Goal: Task Accomplishment & Management: Use online tool/utility

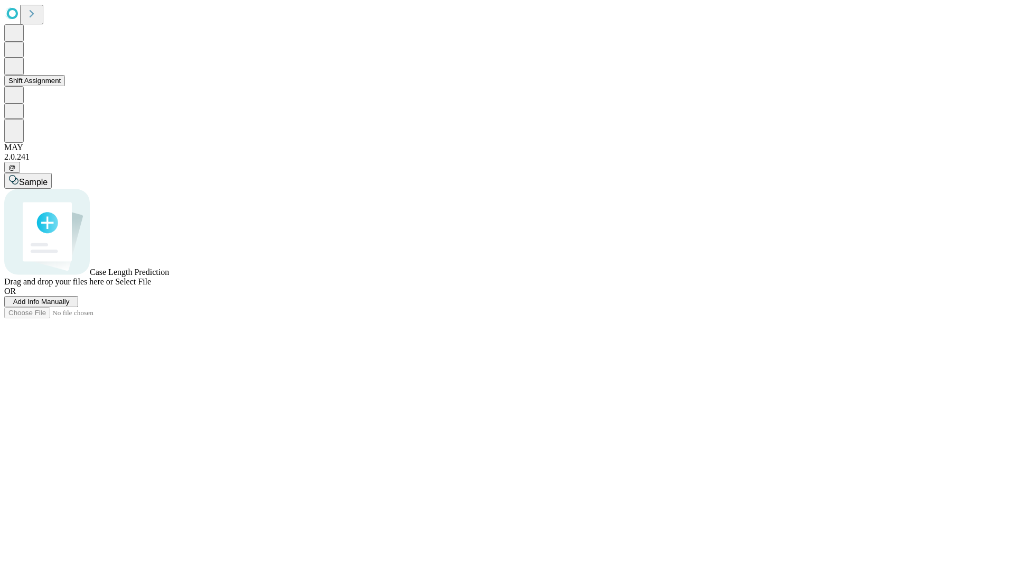
click at [65, 86] on button "Shift Assignment" at bounding box center [34, 80] width 61 height 11
